Goal: Task Accomplishment & Management: Manage account settings

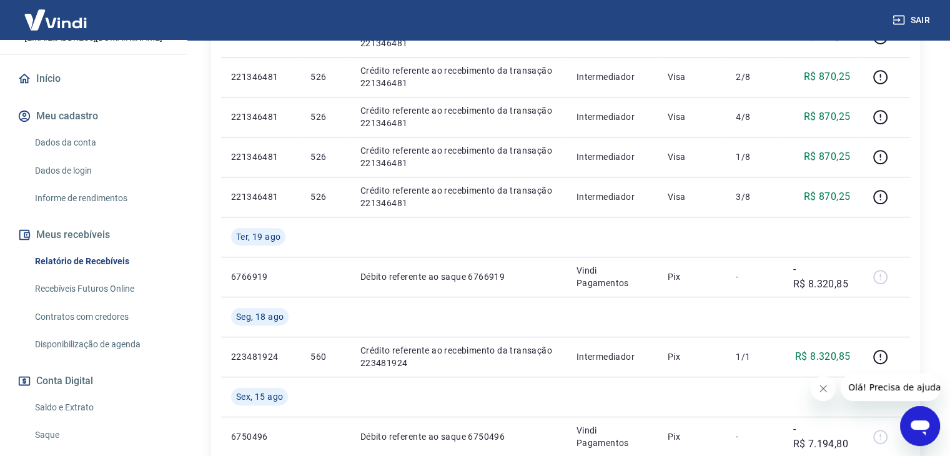
scroll to position [196, 0]
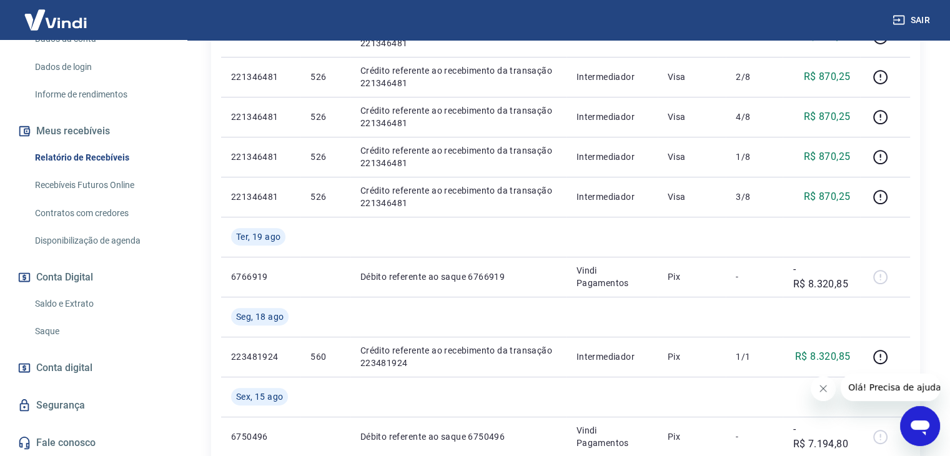
click at [76, 303] on link "Saldo e Extrato" at bounding box center [101, 304] width 142 height 26
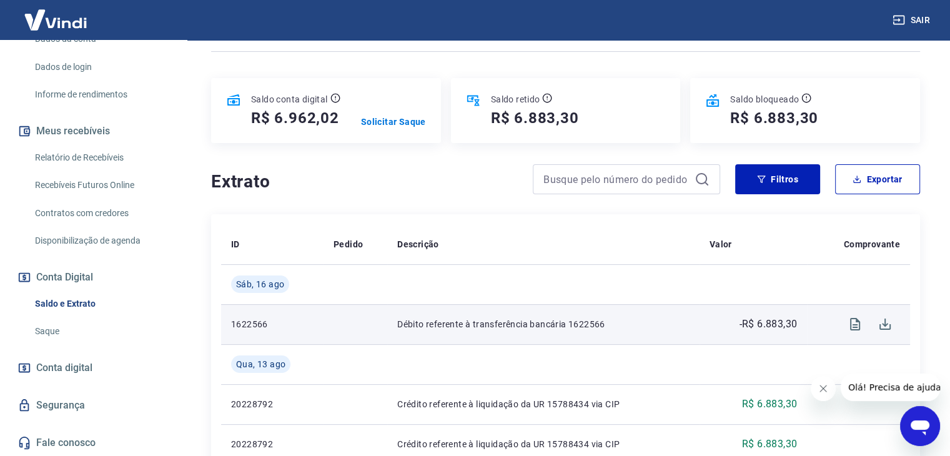
scroll to position [187, 0]
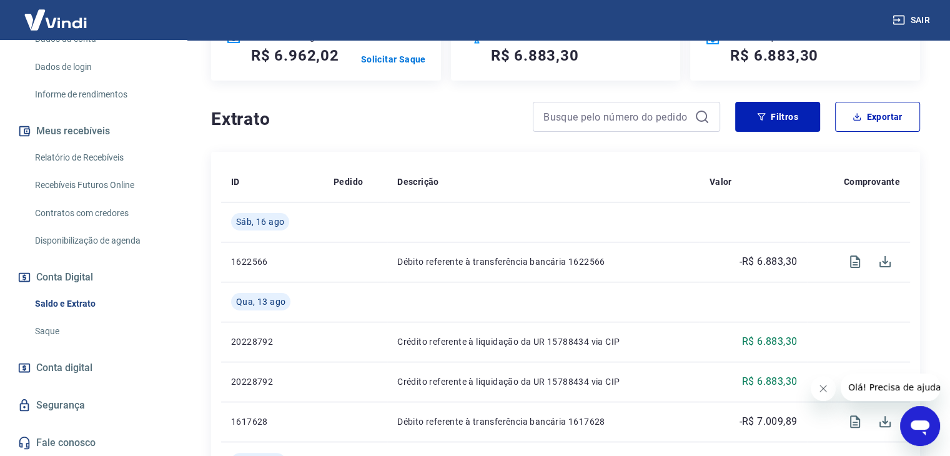
click at [95, 161] on link "Relatório de Recebíveis" at bounding box center [101, 158] width 142 height 26
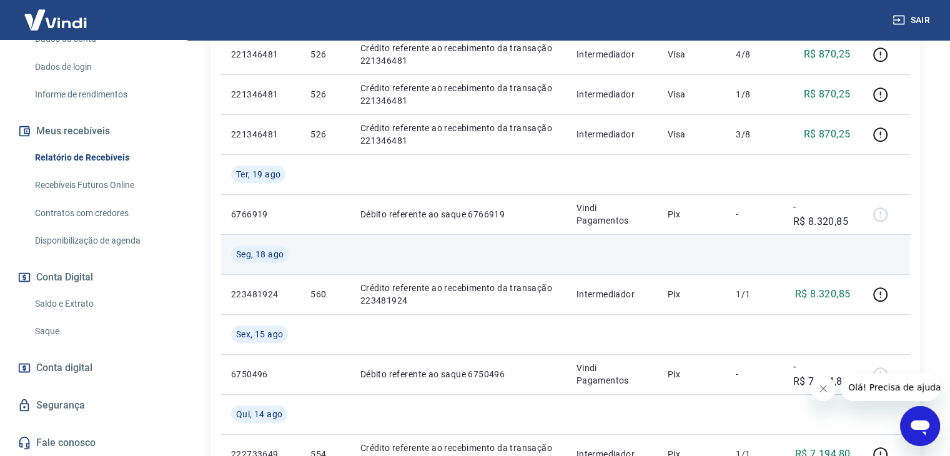
scroll to position [437, 0]
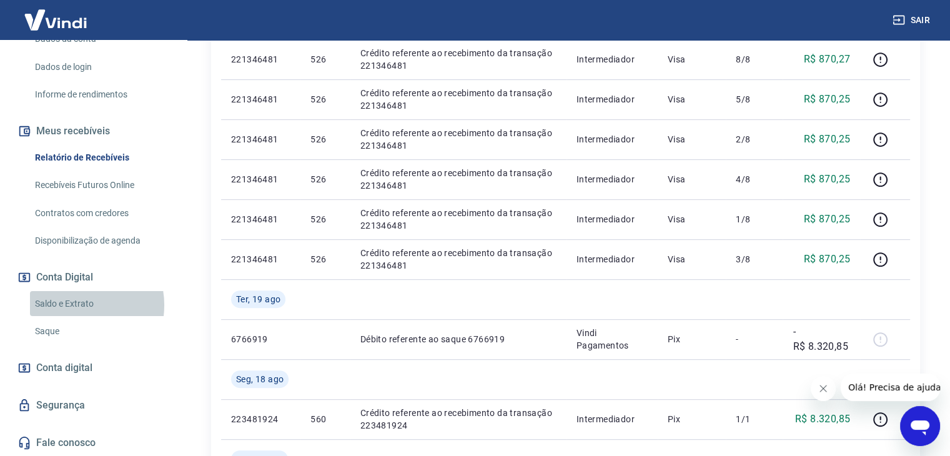
click at [76, 305] on link "Saldo e Extrato" at bounding box center [101, 304] width 142 height 26
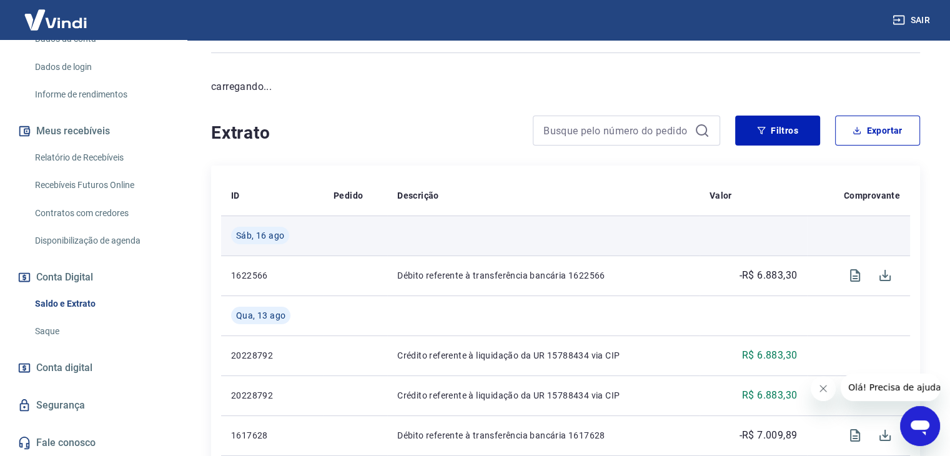
scroll to position [125, 0]
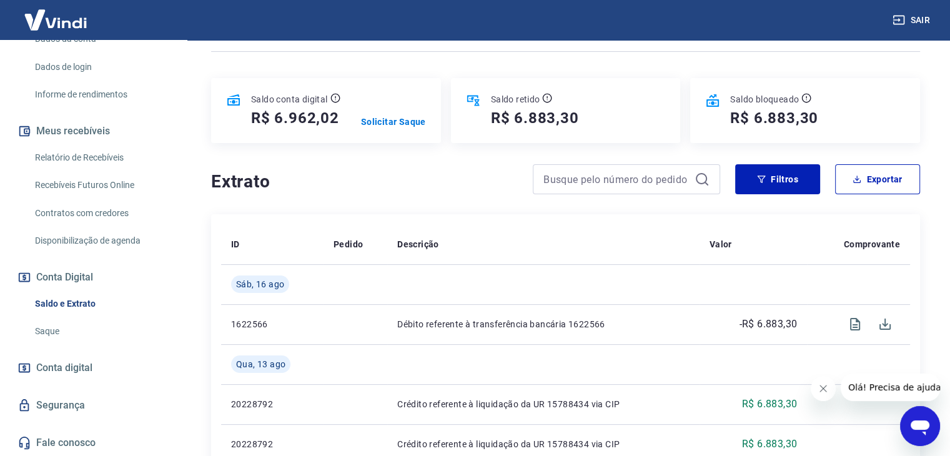
click at [67, 163] on link "Relatório de Recebíveis" at bounding box center [101, 158] width 142 height 26
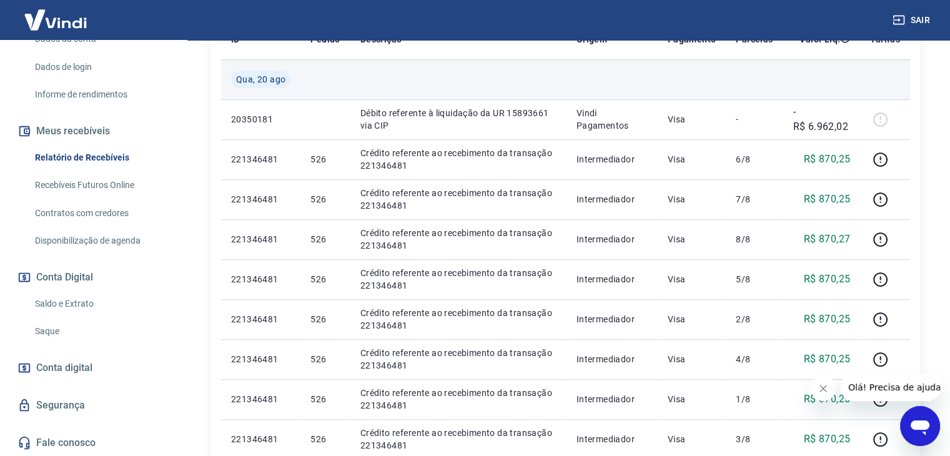
scroll to position [187, 0]
